Goal: Information Seeking & Learning: Learn about a topic

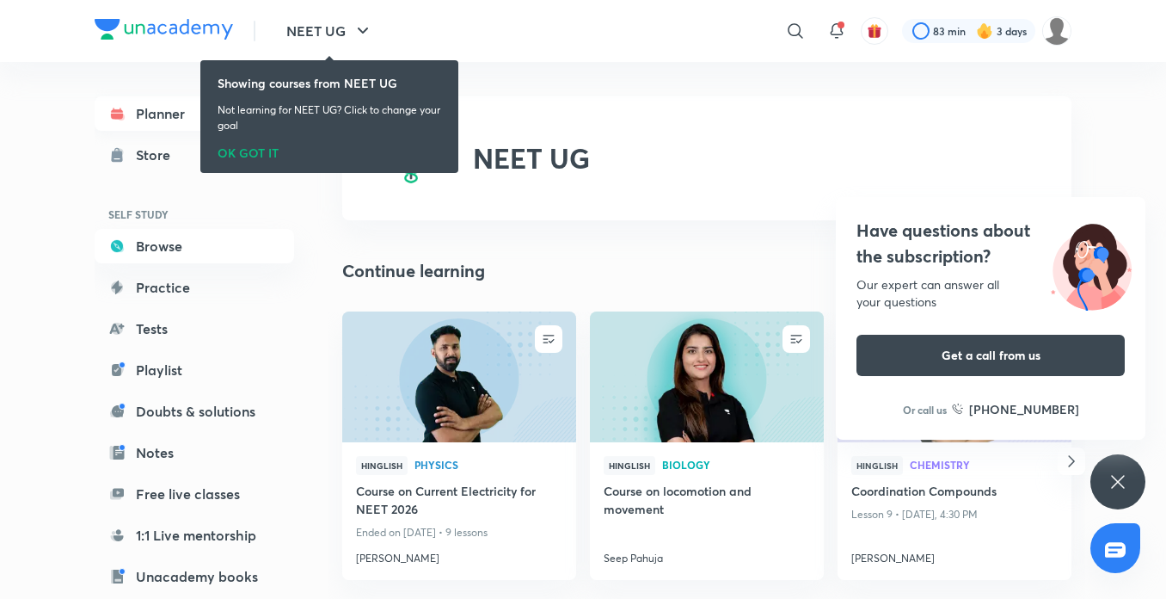
click at [163, 126] on link "Planner" at bounding box center [195, 113] width 200 height 34
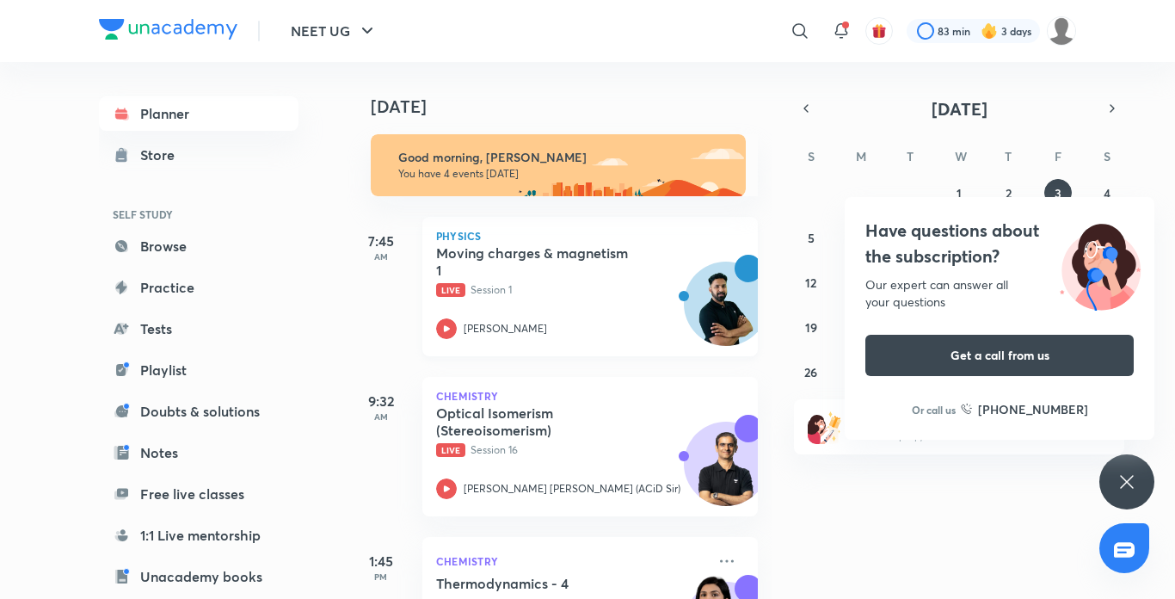
click at [435, 329] on div "Physics Moving charges & magnetism 1 Live Session 1 [PERSON_NAME]" at bounding box center [589, 286] width 335 height 139
click at [448, 318] on icon at bounding box center [446, 328] width 21 height 21
click at [450, 273] on div "Moving charges & magnetism 1 Live Session 1" at bounding box center [571, 270] width 270 height 53
click at [1109, 469] on div "Have questions about the subscription? Our expert can answer all your questions…" at bounding box center [1126, 481] width 55 height 55
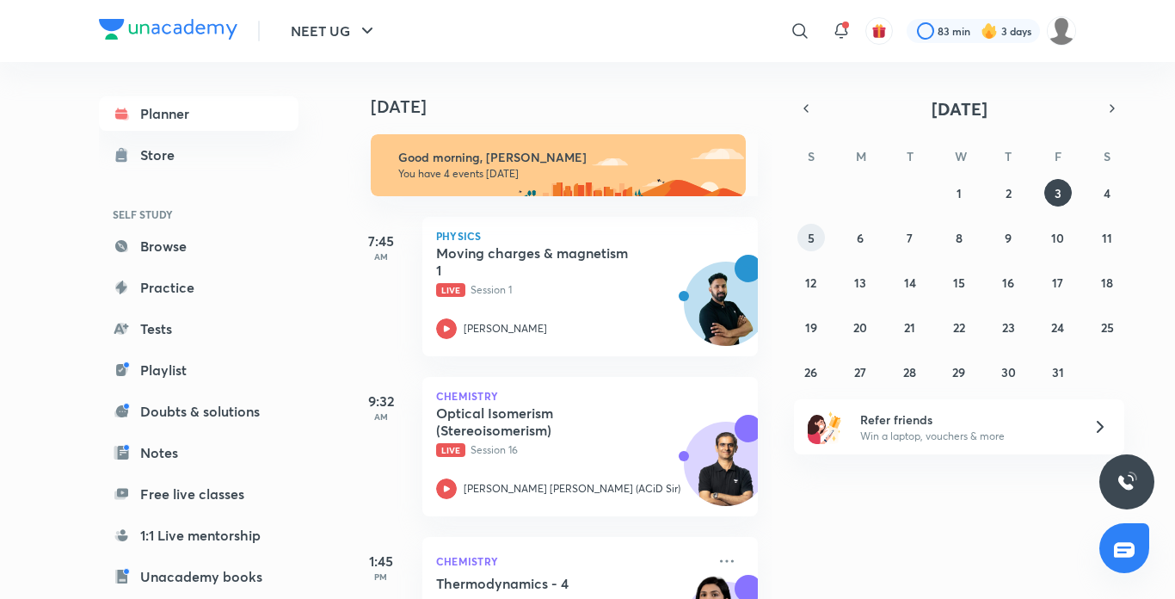
click at [797, 248] on div "28 29 30 1 2 3 4 5 6 7 8 9 10 11 12 13 14 15 16 17 18 19 20 21 22 23 24 25 26 2…" at bounding box center [959, 282] width 330 height 206
click at [801, 238] on button "5" at bounding box center [811, 238] width 28 height 28
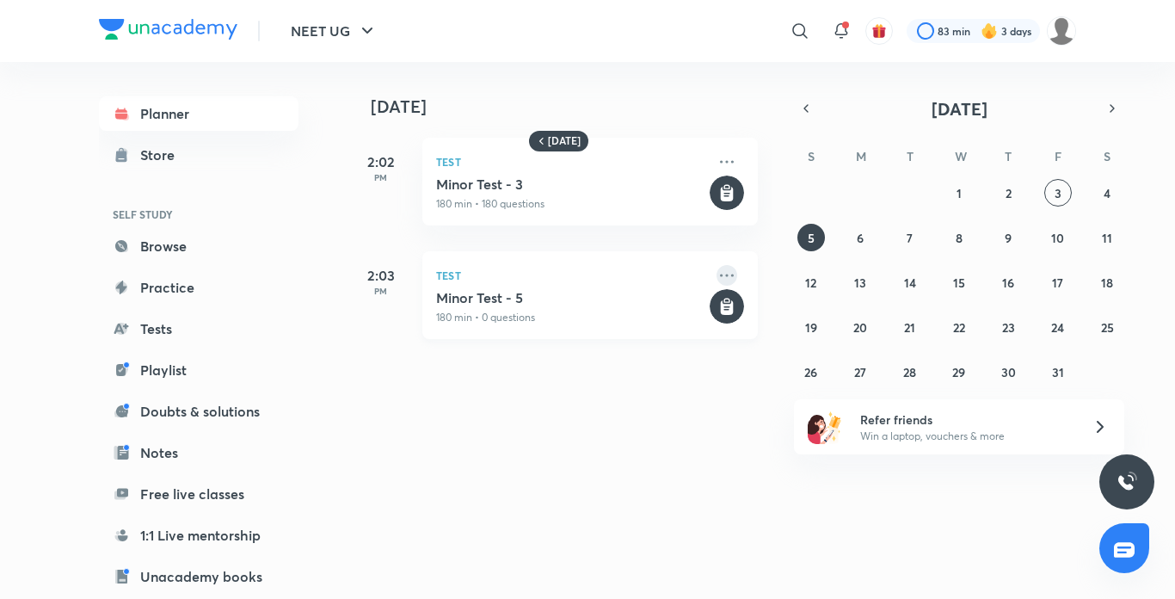
click at [717, 279] on icon at bounding box center [726, 275] width 21 height 21
click at [691, 488] on div "[DATE] [DATE] 2:02 PM Test Minor Test - 3 180 min • 180 questions 2:03 PM Test …" at bounding box center [711, 323] width 729 height 523
click at [716, 169] on icon at bounding box center [726, 161] width 21 height 21
click at [810, 212] on li "Go to course page" at bounding box center [834, 203] width 170 height 39
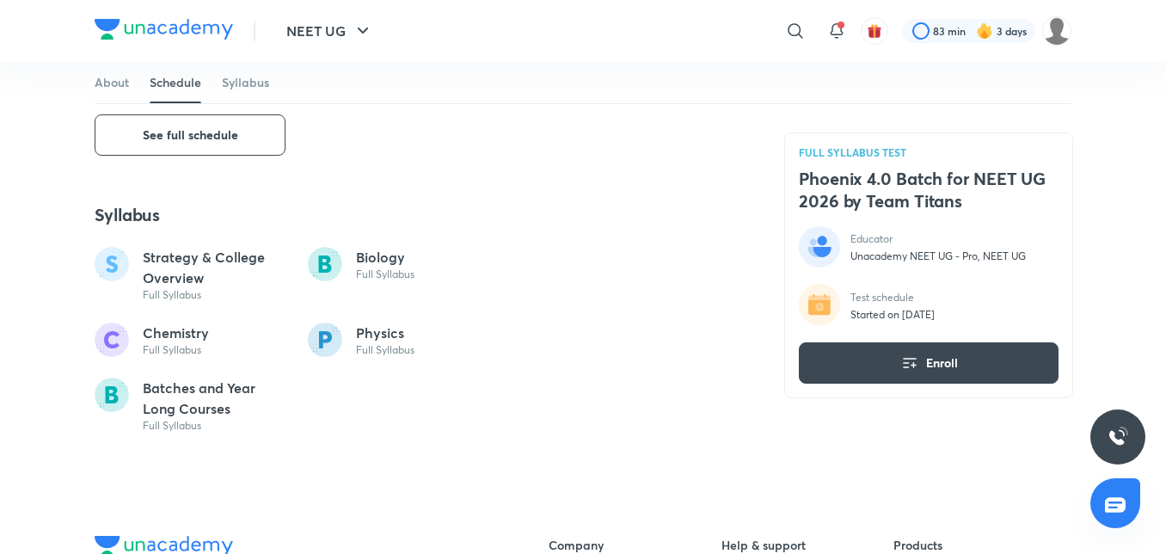
scroll to position [998, 0]
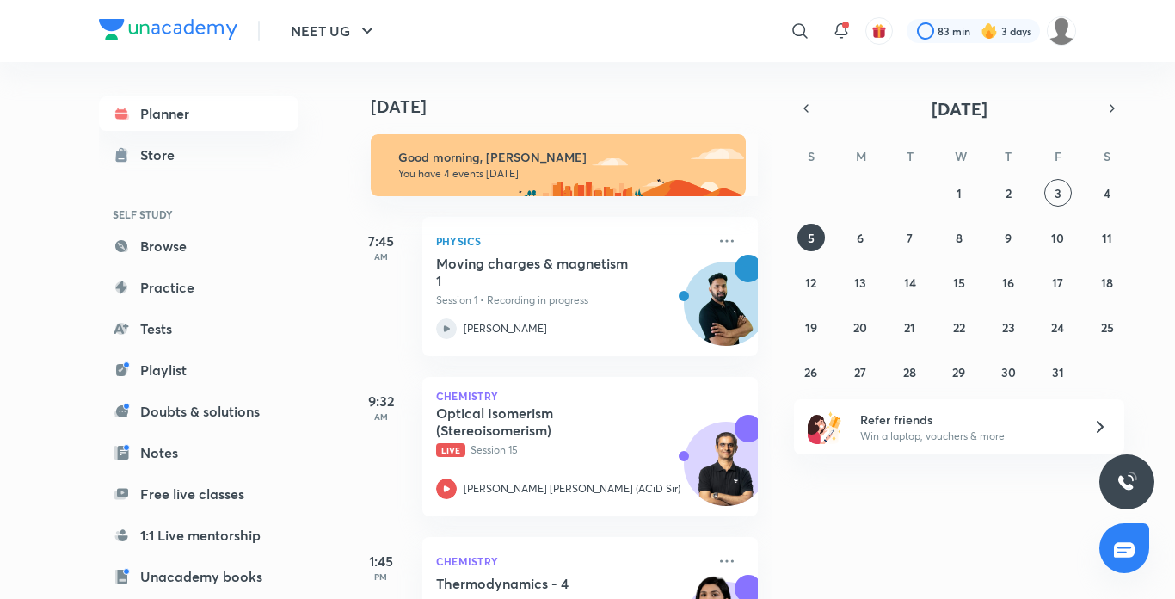
click at [771, 574] on div "[DATE] Good morning, [PERSON_NAME] You have 4 events [DATE] 7:45 AM Physics Mov…" at bounding box center [759, 330] width 825 height 537
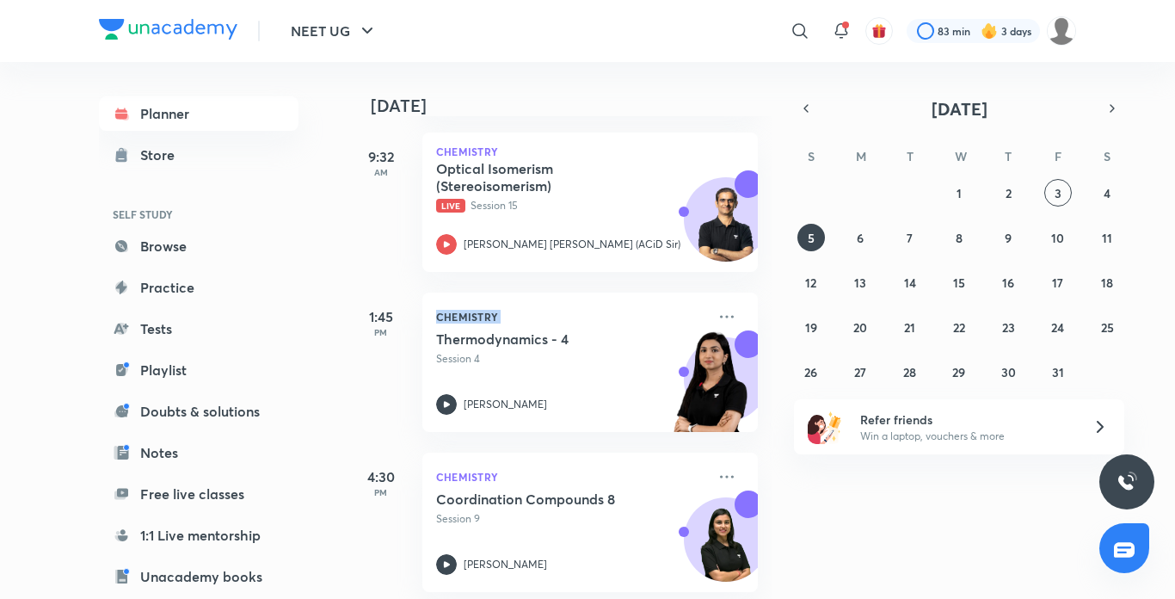
scroll to position [264, 0]
